Goal: Navigation & Orientation: Find specific page/section

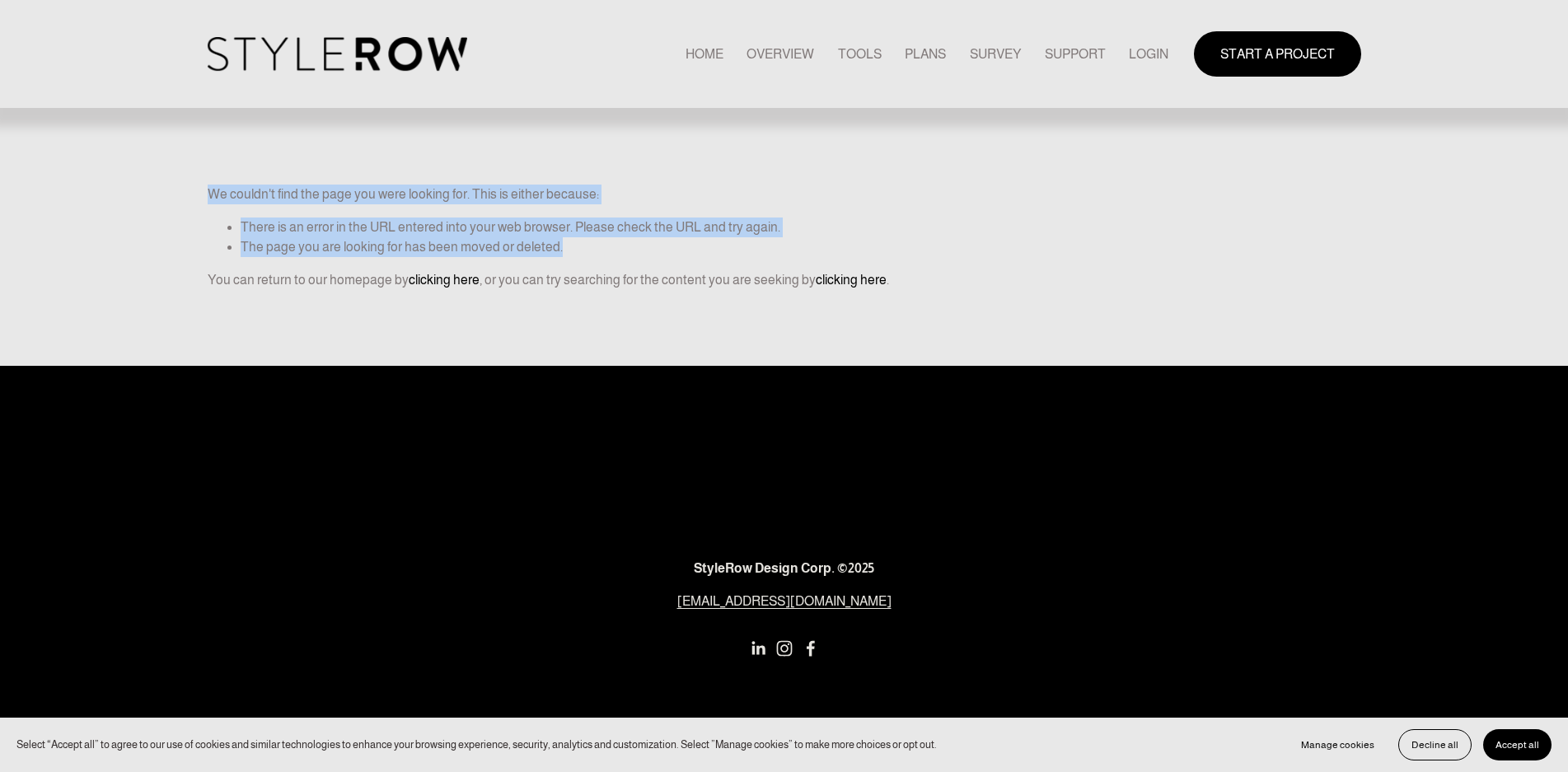
click at [579, 240] on div "We couldn't find the page you were looking for. This is either because: There i…" at bounding box center [783, 183] width 1279 height 366
click at [653, 268] on icon at bounding box center [649, 264] width 11 height 11
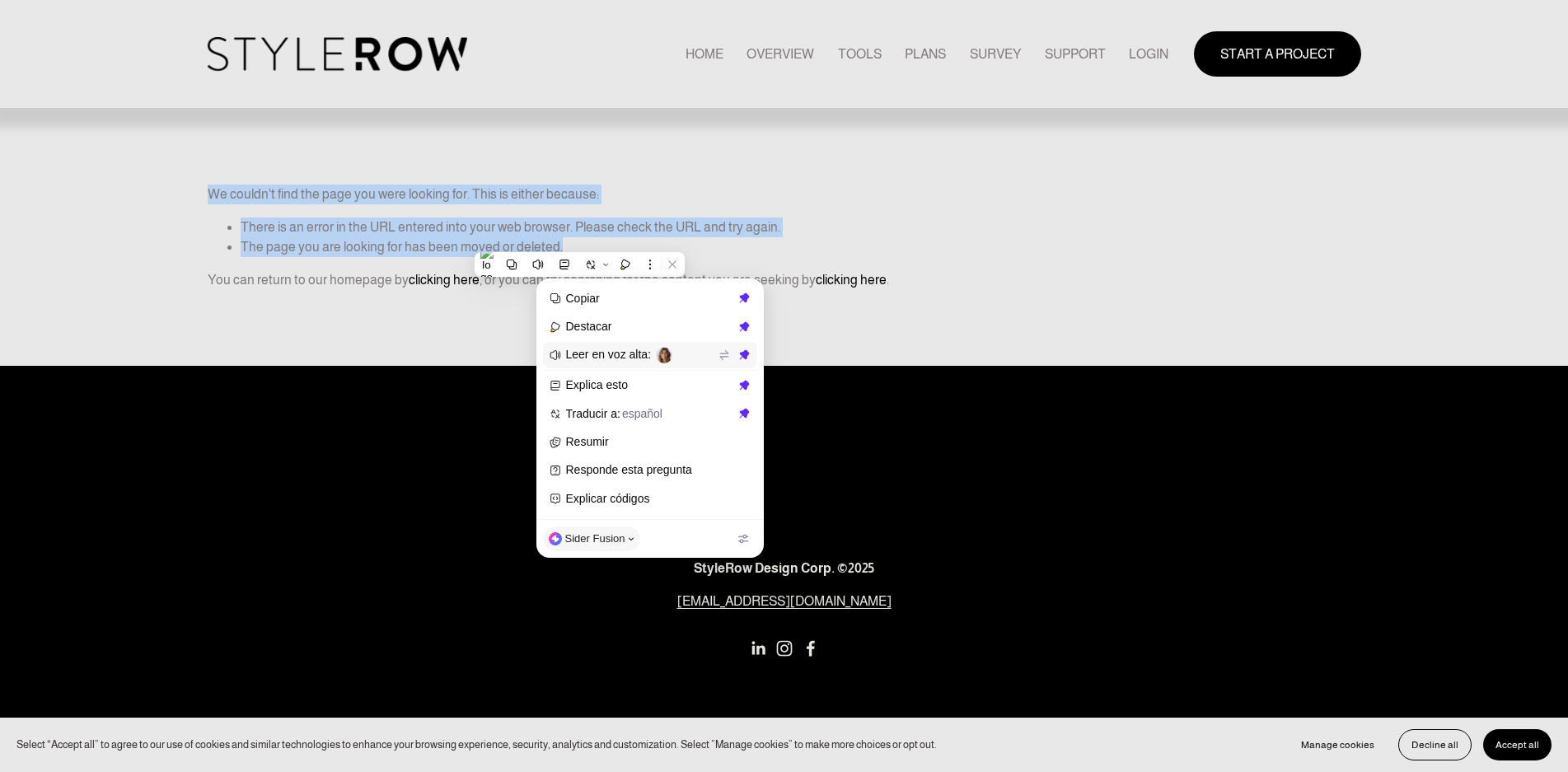
click at [617, 351] on span "Leer en voz alta :" at bounding box center [641, 355] width 149 height 17
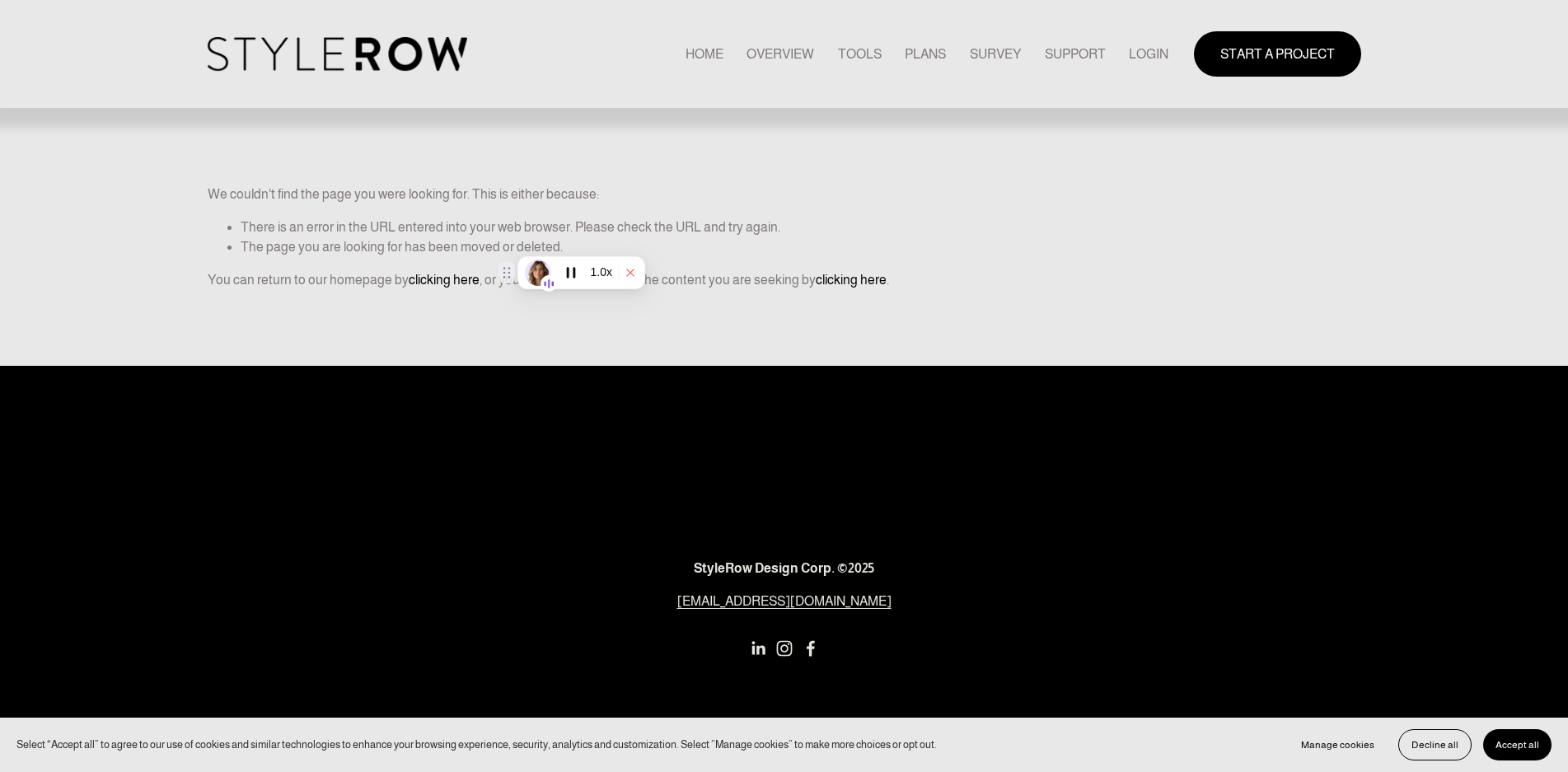
click at [630, 274] on icon at bounding box center [630, 272] width 11 height 11
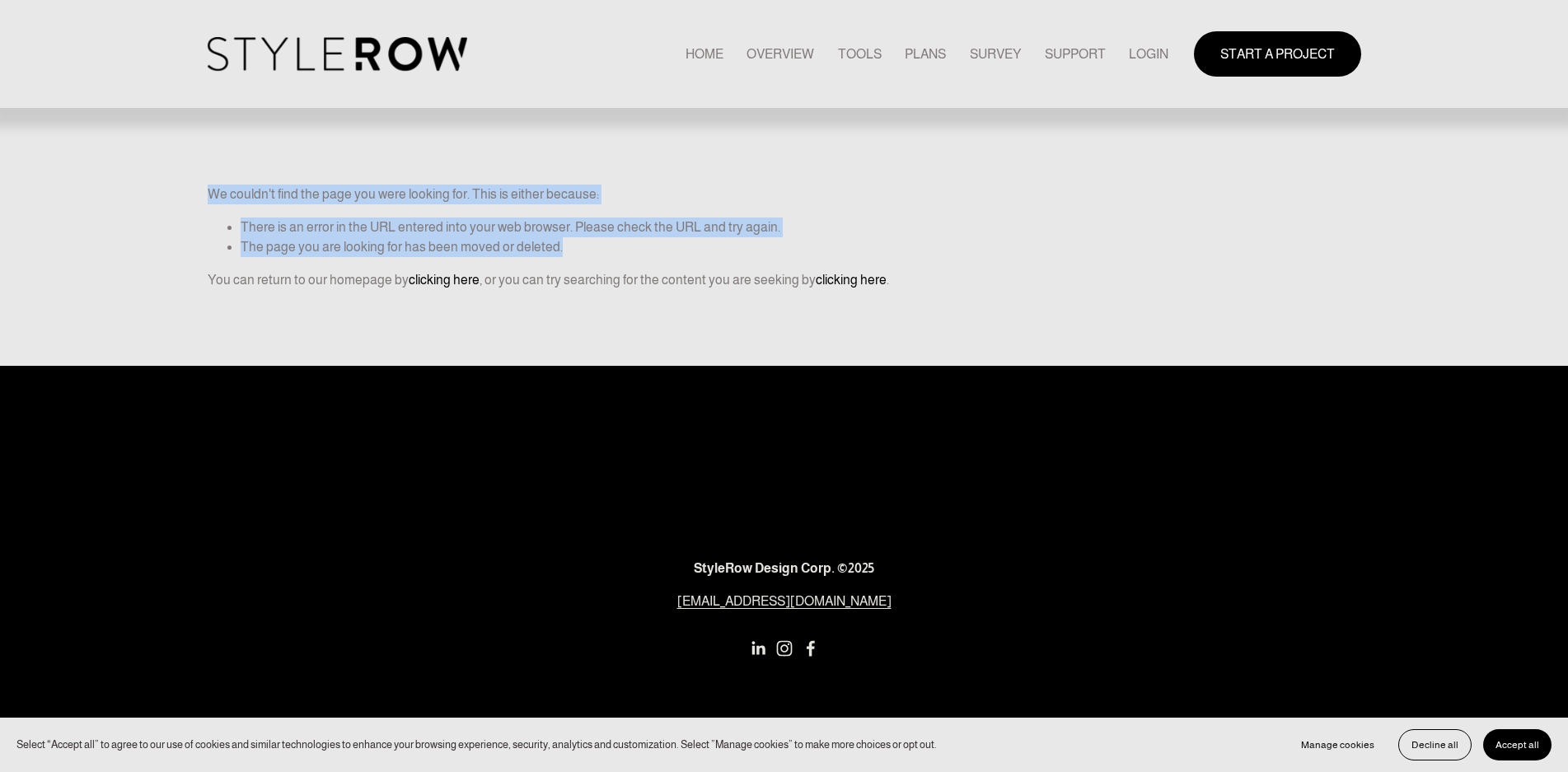
drag, startPoint x: 207, startPoint y: 193, endPoint x: 582, endPoint y: 255, distance: 380.1
click at [582, 255] on div "We couldn't find the page you were looking for. This is either because: There i…" at bounding box center [783, 183] width 1279 height 366
click at [512, 277] on icon at bounding box center [514, 280] width 11 height 11
click at [528, 250] on li "The page you are looking for has been moved or deleted." at bounding box center [801, 247] width 1120 height 20
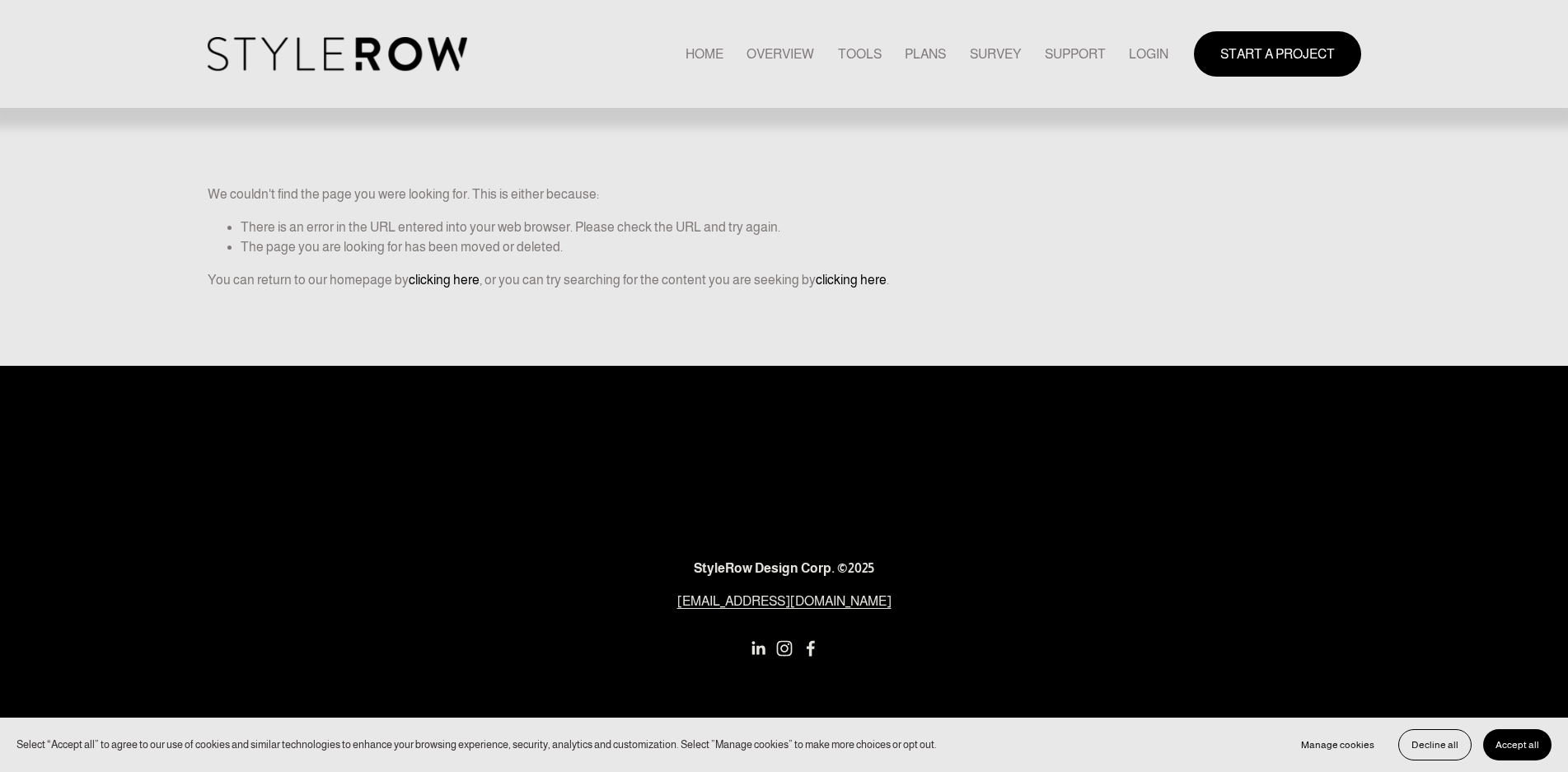
click at [1520, 737] on button "Accept all" at bounding box center [1517, 745] width 68 height 31
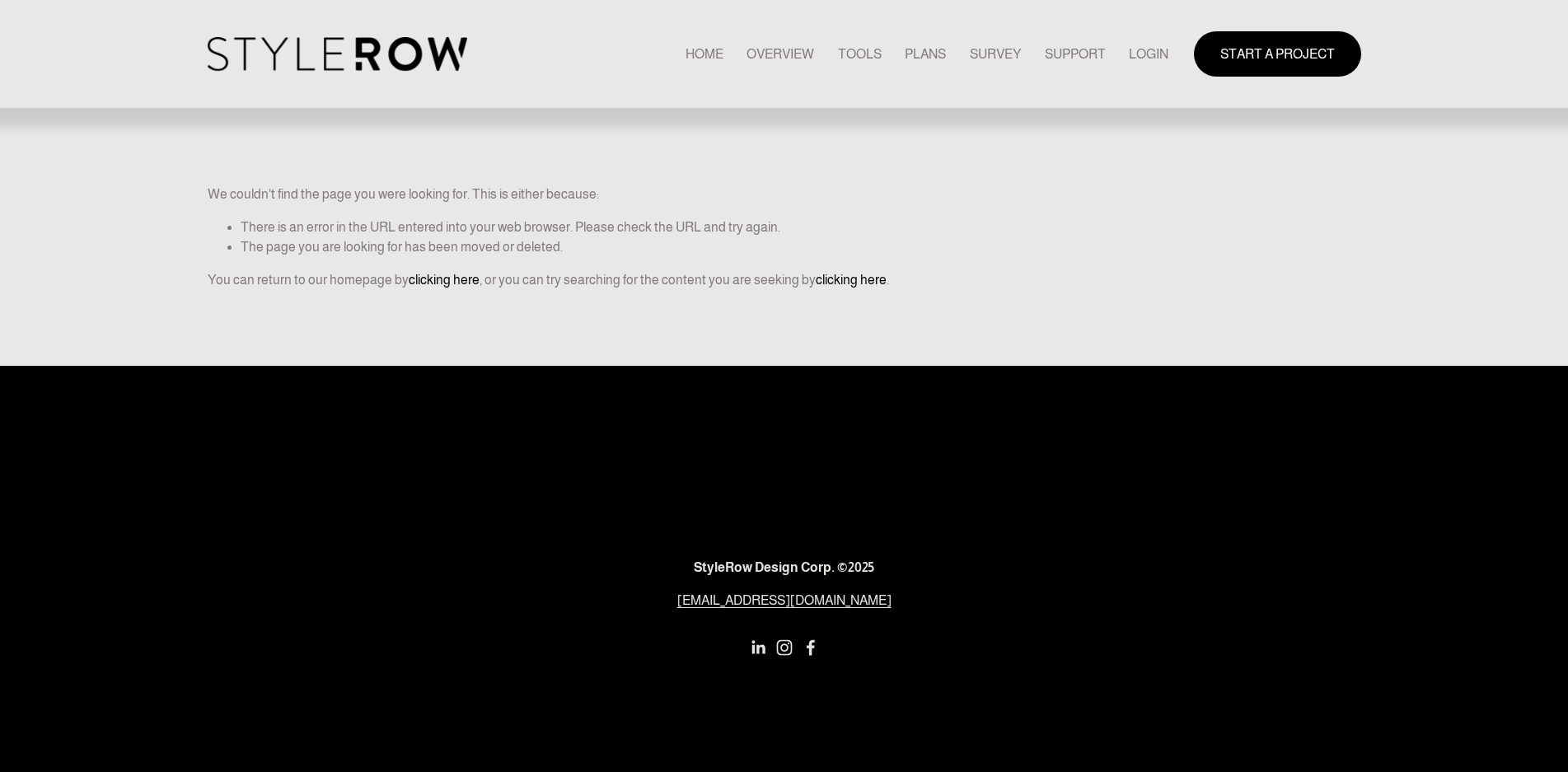
click at [700, 45] on link "HOME" at bounding box center [704, 53] width 38 height 22
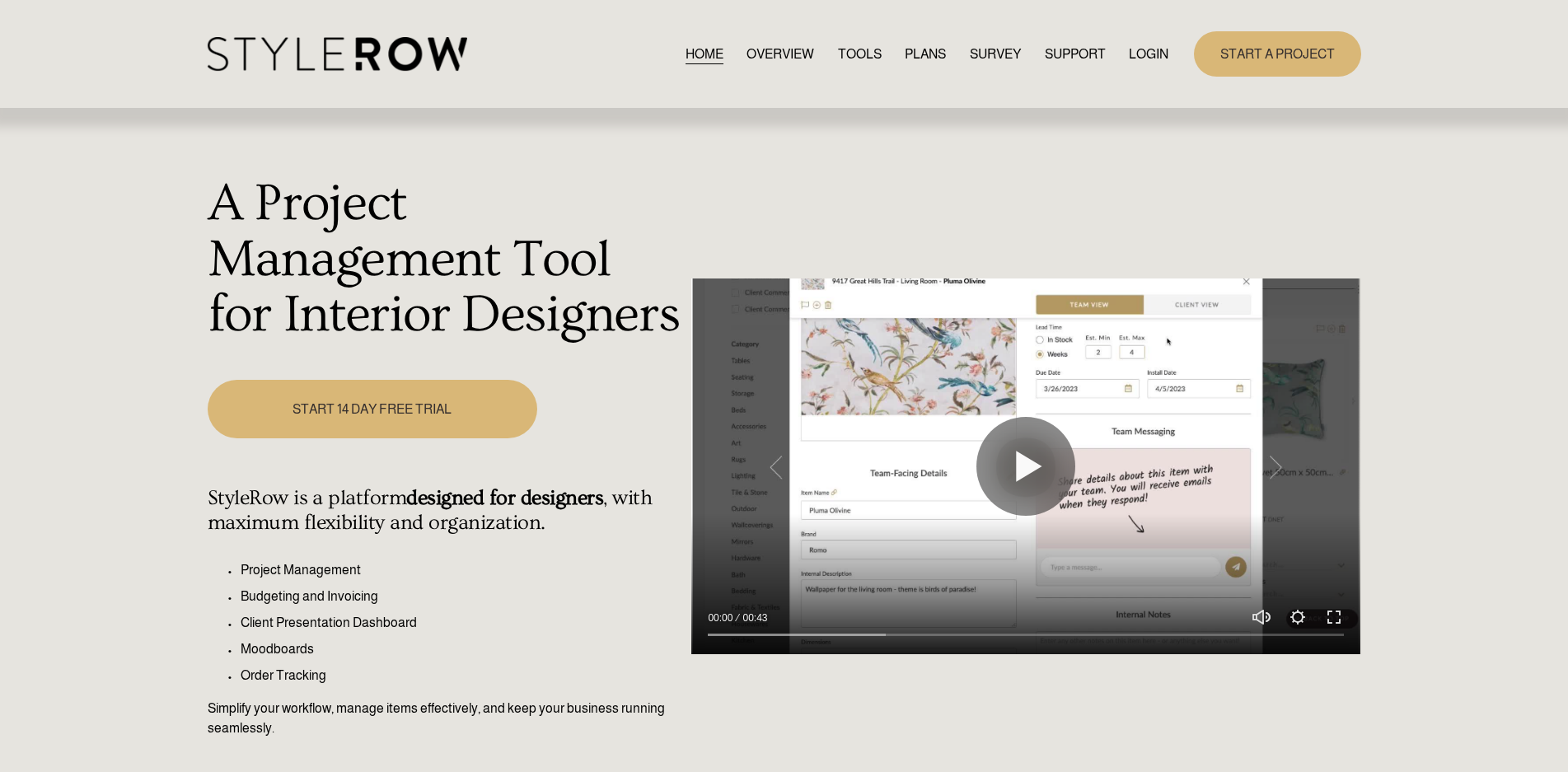
click at [776, 58] on link "OVERVIEW" at bounding box center [780, 53] width 67 height 22
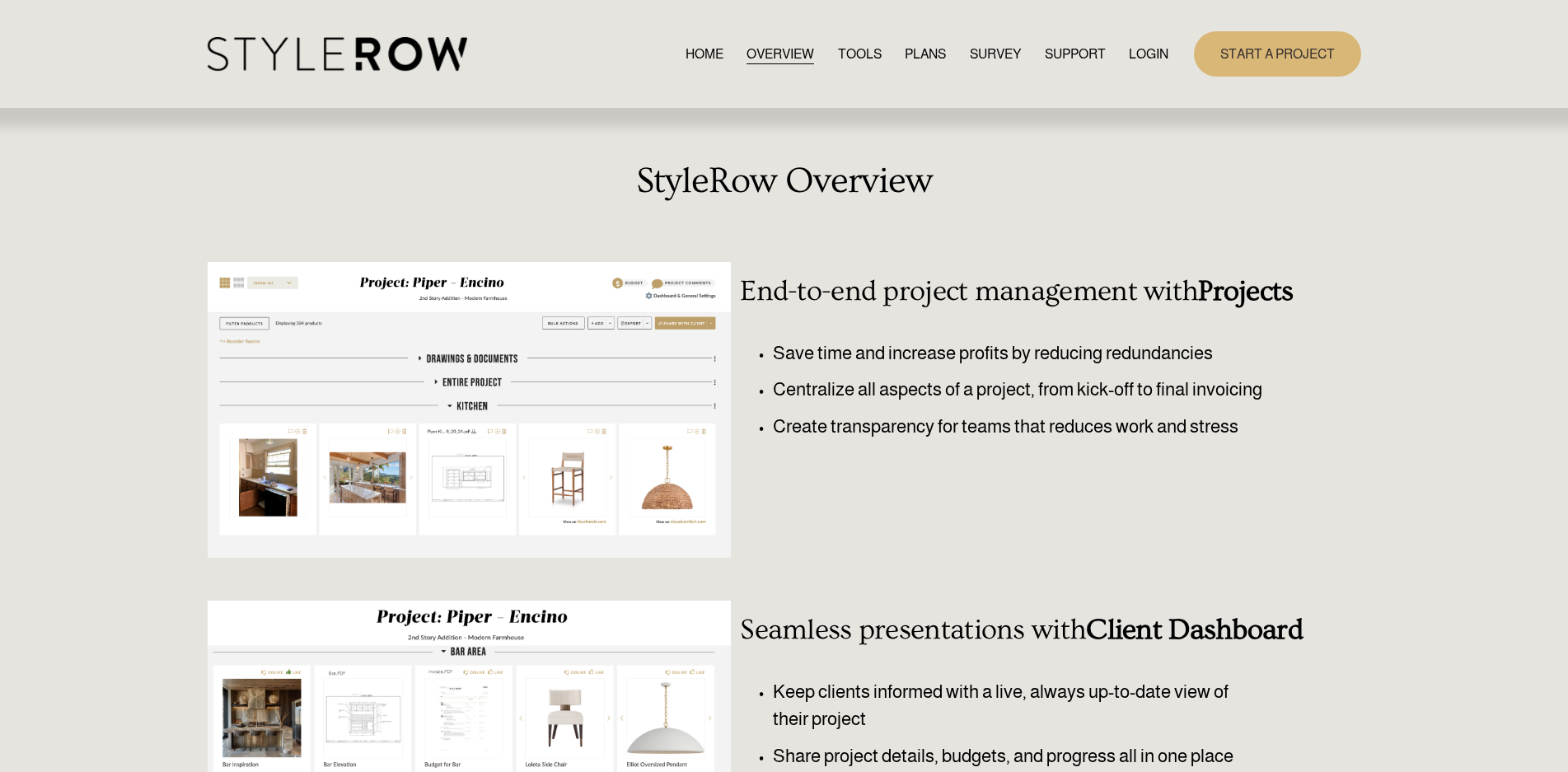
click at [850, 53] on link "TOOLS" at bounding box center [860, 53] width 44 height 22
